Goal: Task Accomplishment & Management: Check status

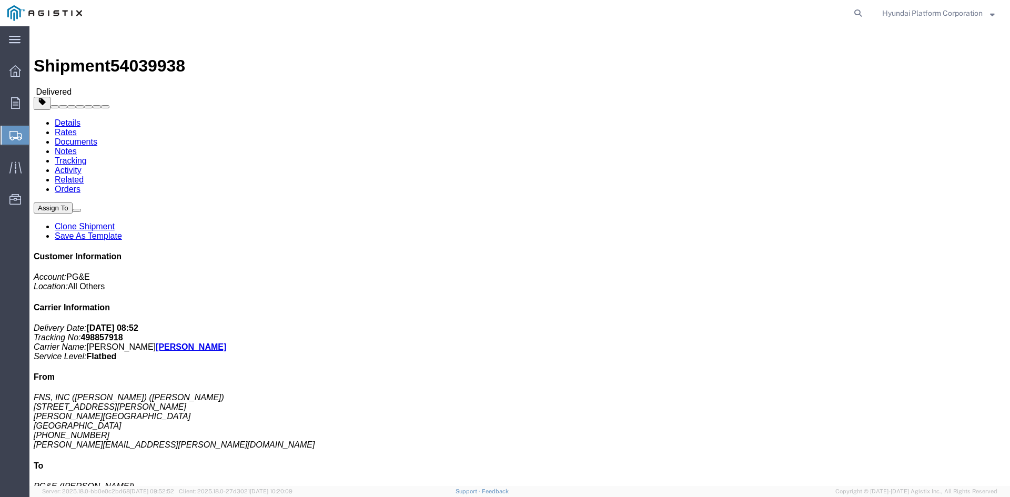
click at [0, 0] on span "Shipment Manager" at bounding box center [0, 0] width 0 height 0
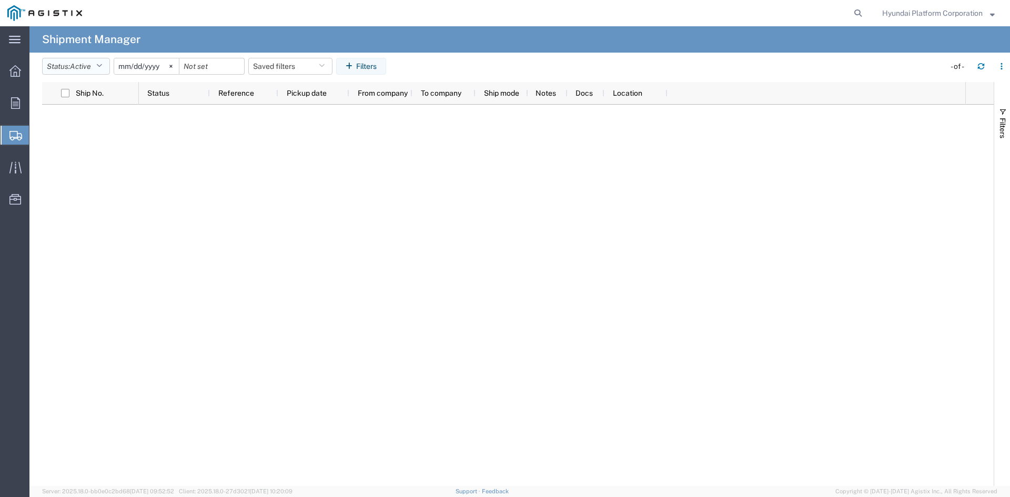
click at [96, 73] on button "Status: Active" at bounding box center [76, 66] width 68 height 17
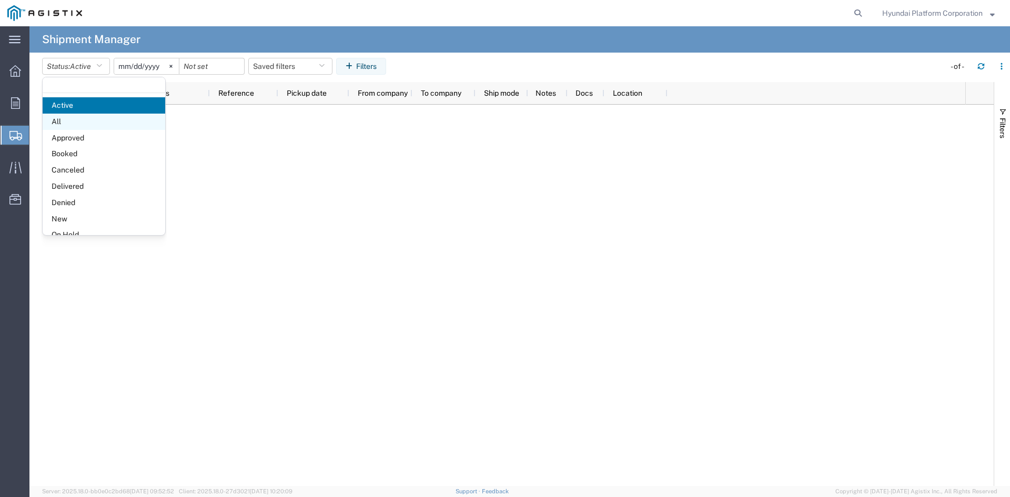
click at [95, 118] on span "All" at bounding box center [104, 122] width 123 height 16
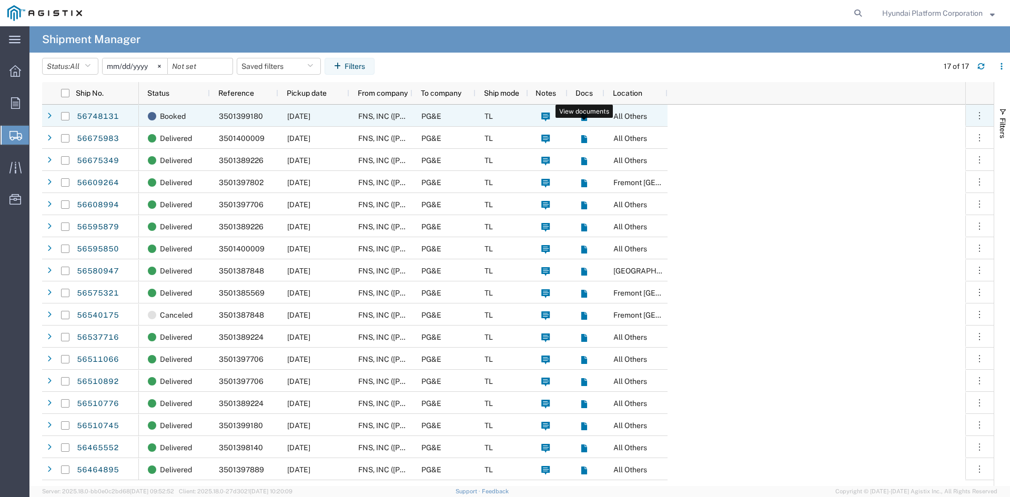
click at [587, 116] on icon at bounding box center [584, 117] width 9 height 9
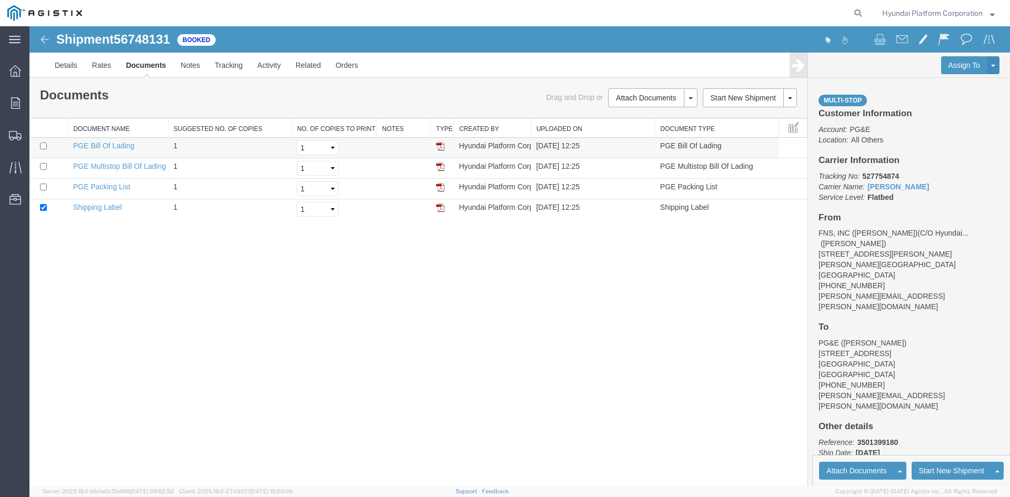
drag, startPoint x: 269, startPoint y: 45, endPoint x: 442, endPoint y: 149, distance: 201.7
click at [442, 149] on img at bounding box center [440, 146] width 8 height 8
click at [437, 165] on img at bounding box center [440, 167] width 8 height 8
